Goal: Navigation & Orientation: Find specific page/section

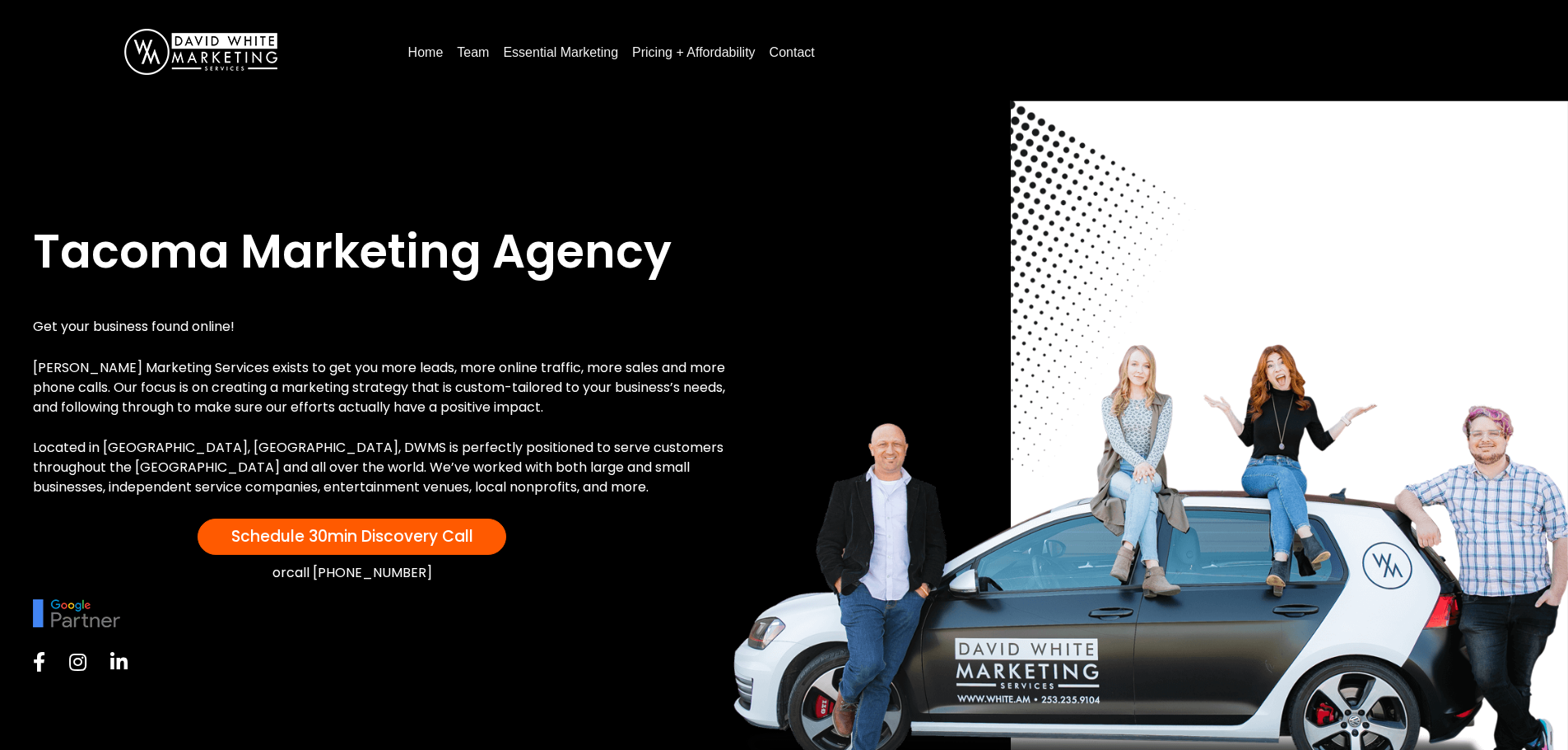
click at [636, 50] on link "Pricing + Affordability" at bounding box center [694, 53] width 137 height 27
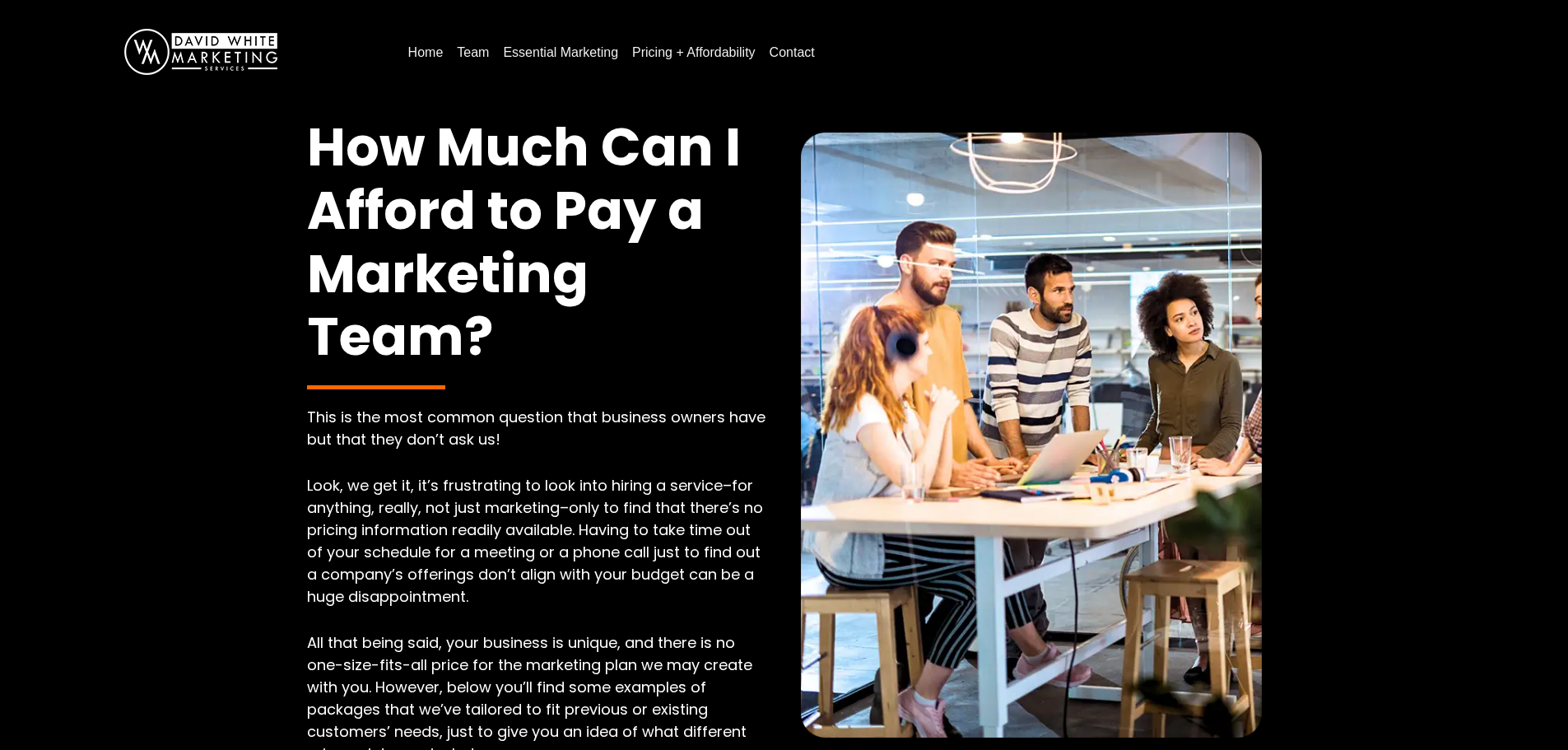
click at [579, 52] on link "Essential Marketing" at bounding box center [560, 53] width 128 height 27
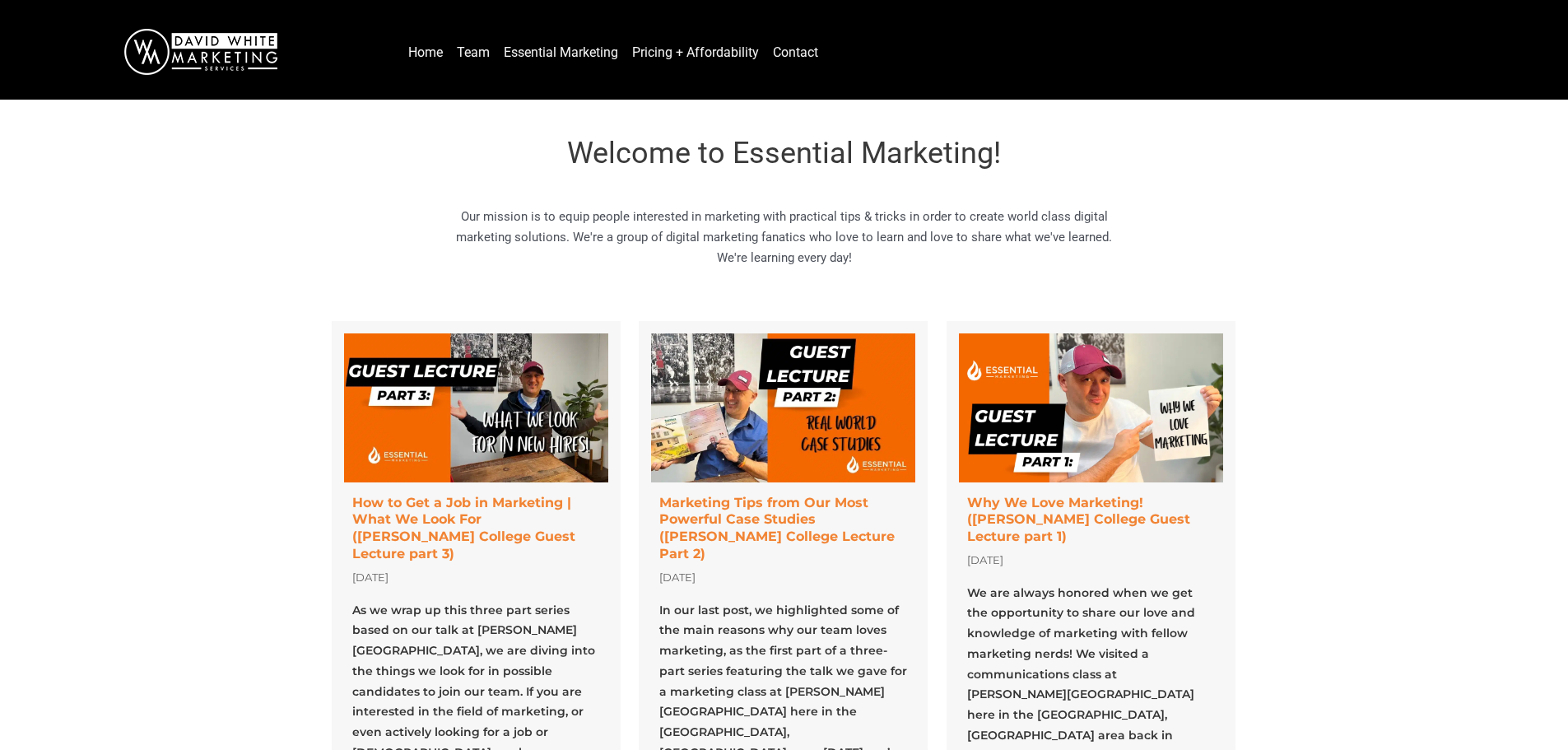
click at [471, 60] on link "Team" at bounding box center [474, 53] width 46 height 27
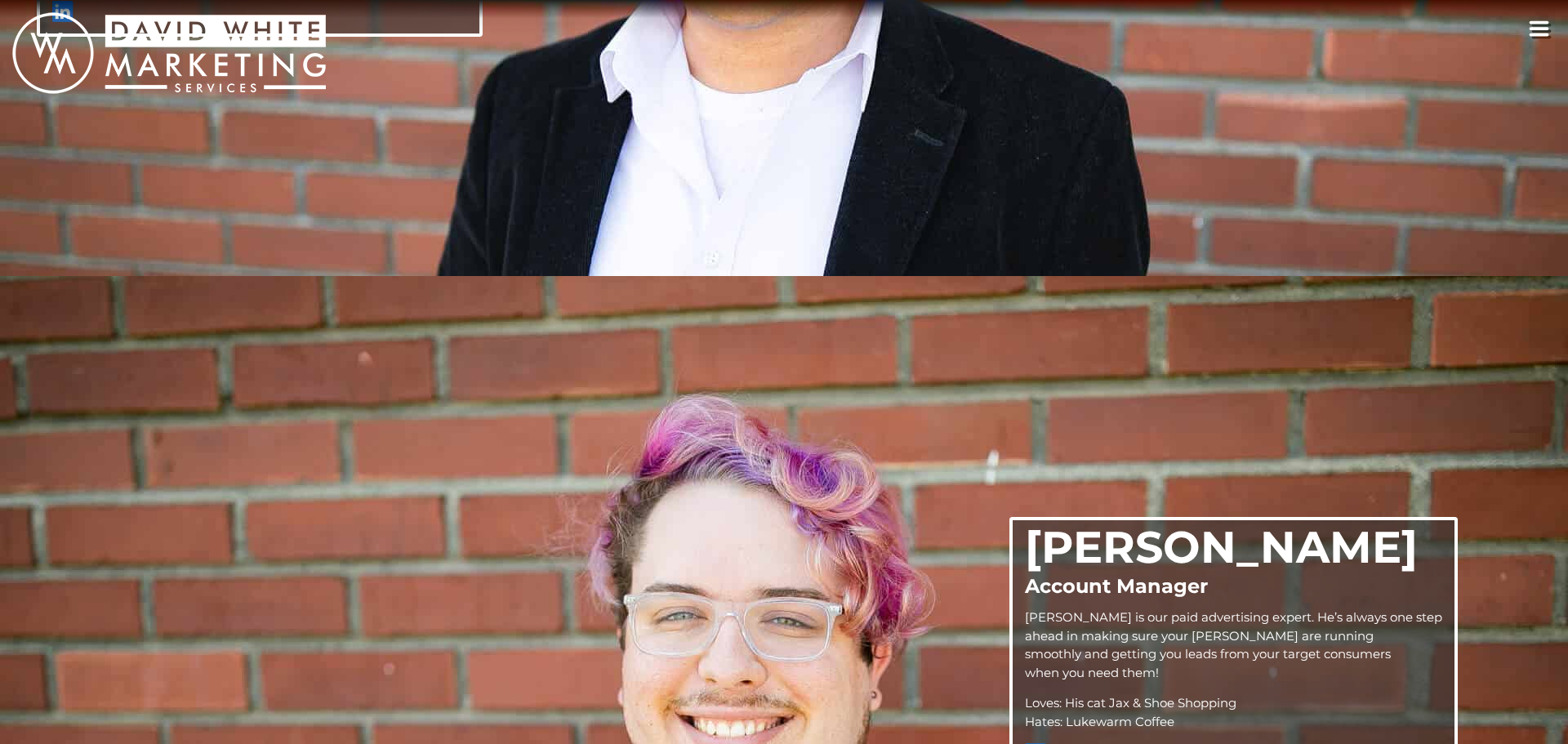
scroll to position [744, 0]
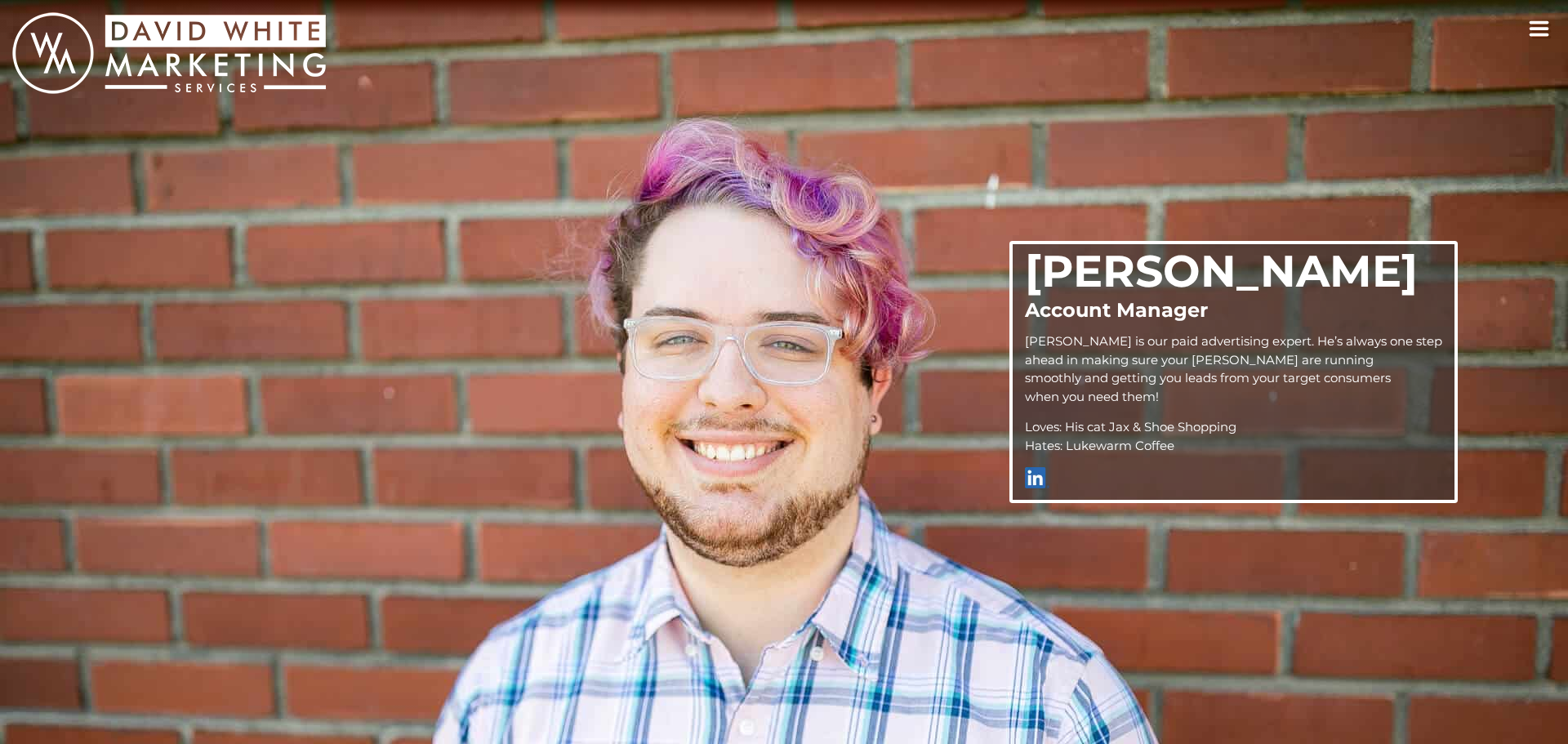
click at [142, 56] on img "White Marketing home link" at bounding box center [169, 53] width 313 height 82
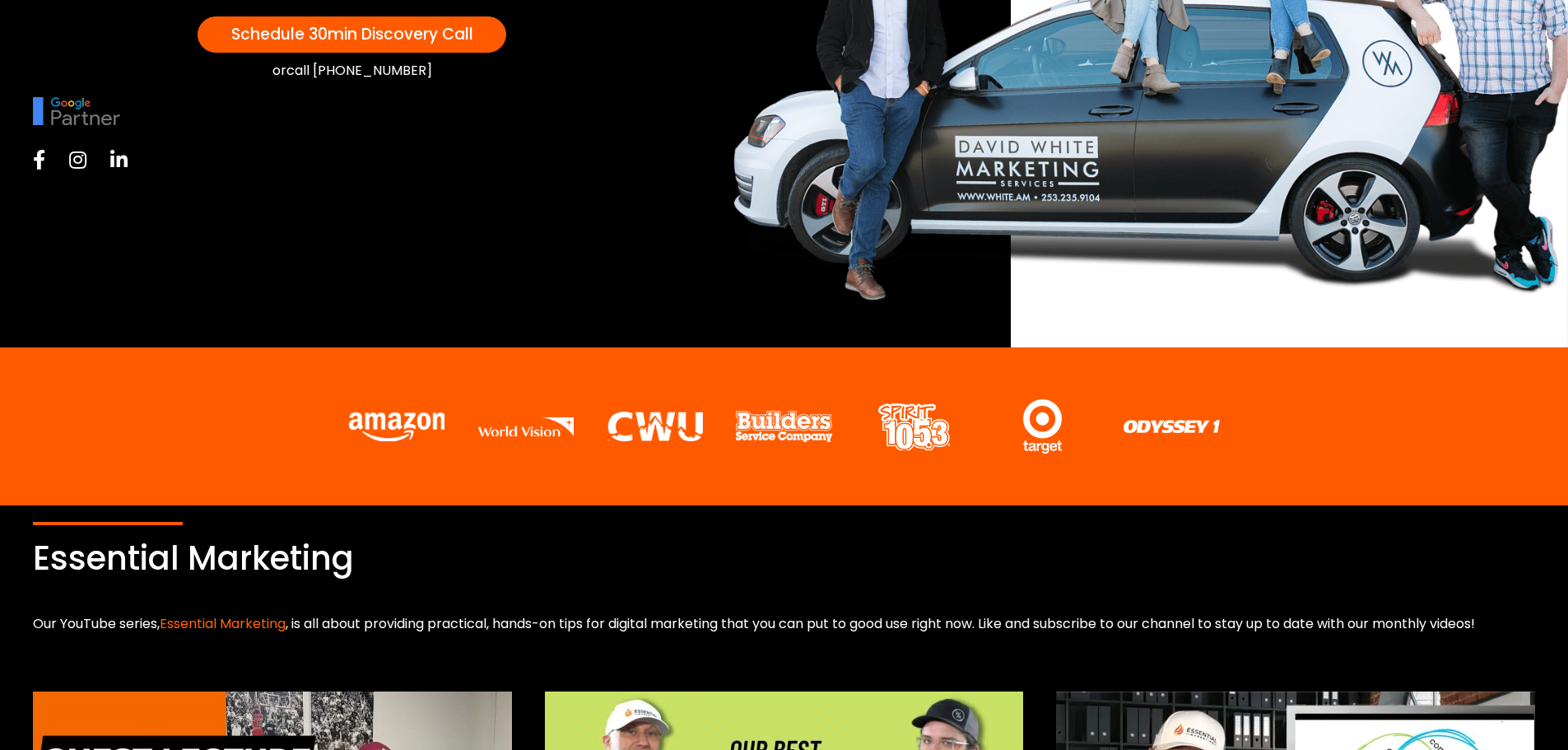
scroll to position [823, 0]
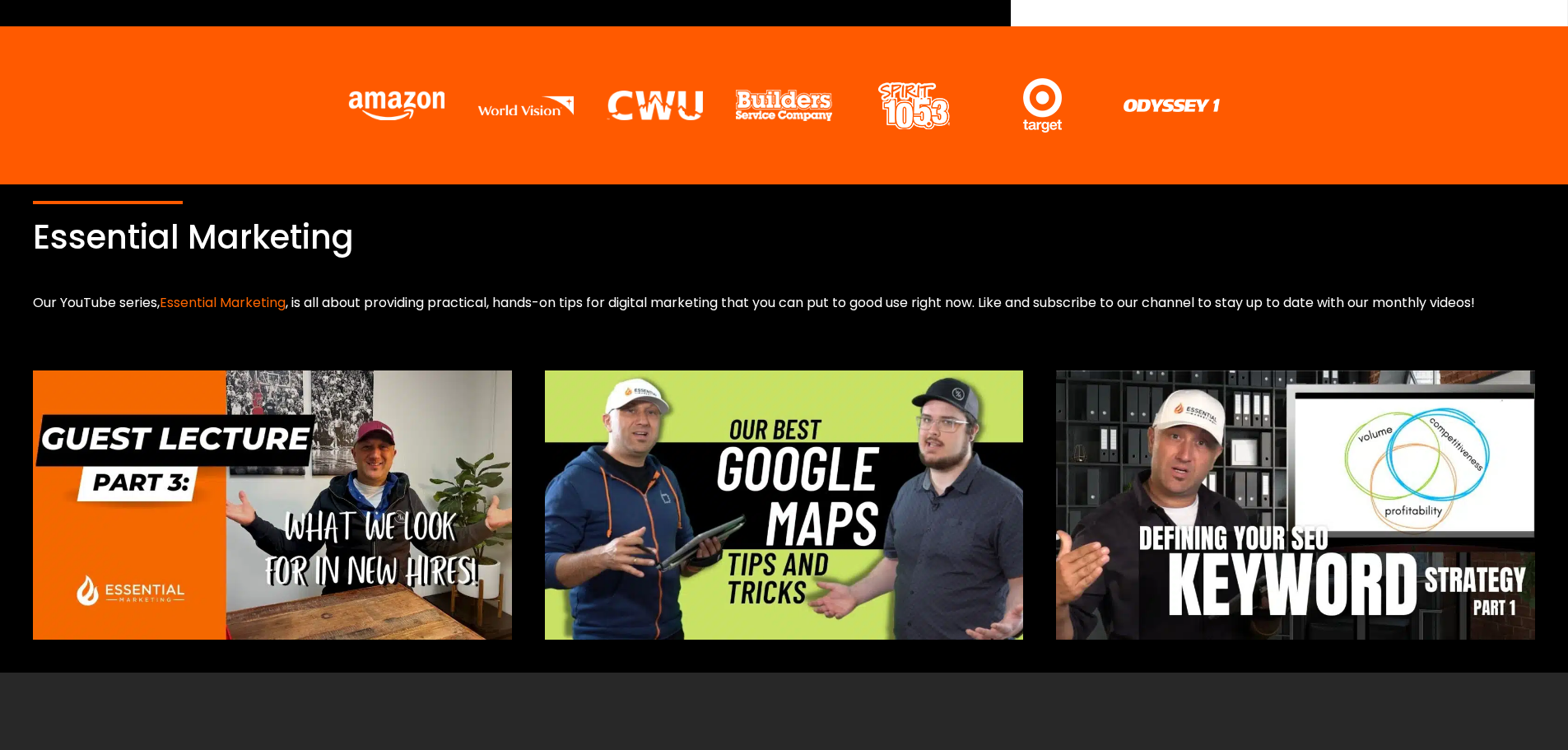
click at [332, 456] on img at bounding box center [273, 505] width 479 height 269
